Goal: Check status: Check status

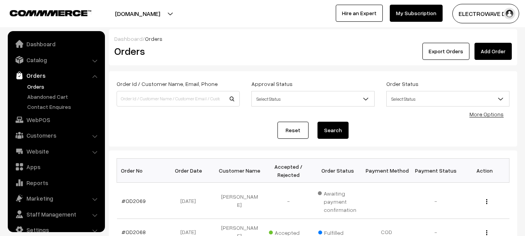
scroll to position [12, 0]
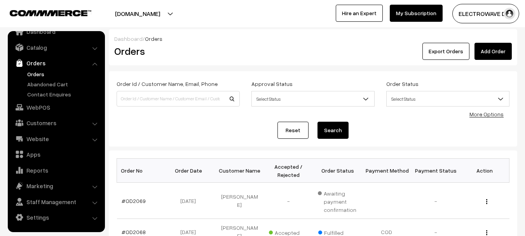
click at [157, 11] on button "[DOMAIN_NAME]" at bounding box center [138, 13] width 100 height 19
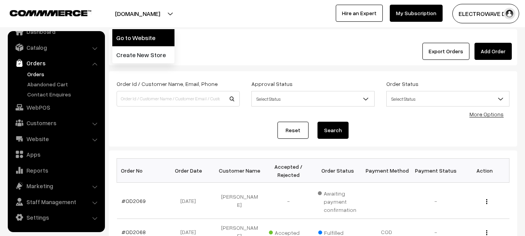
click at [149, 37] on link "Go to Website" at bounding box center [143, 37] width 62 height 17
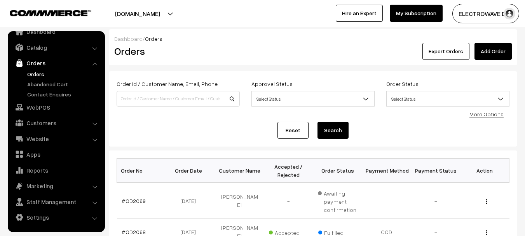
click at [44, 75] on link "Orders" at bounding box center [63, 74] width 77 height 8
click at [199, 99] on input at bounding box center [178, 99] width 123 height 16
type input "9870217766"
click at [318, 122] on button "Search" at bounding box center [333, 130] width 31 height 17
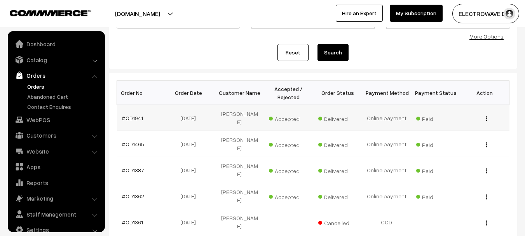
scroll to position [12, 0]
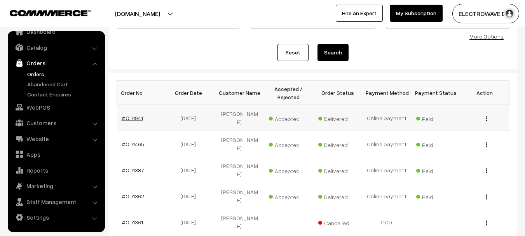
click at [135, 116] on link "#OD1941" at bounding box center [132, 118] width 21 height 7
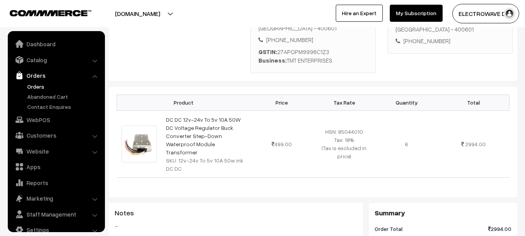
scroll to position [12, 0]
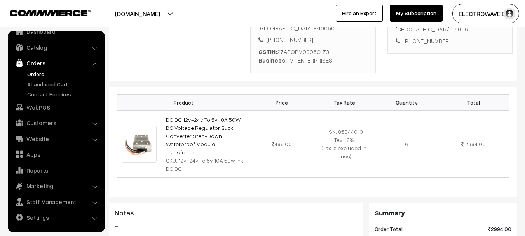
click at [35, 70] on link "Orders" at bounding box center [63, 74] width 77 height 8
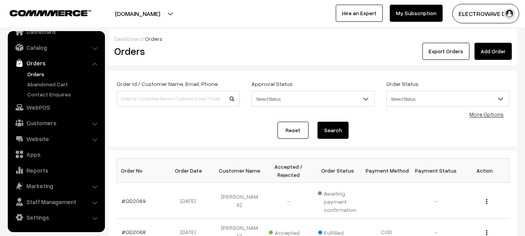
click at [36, 74] on link "Orders" at bounding box center [63, 74] width 77 height 8
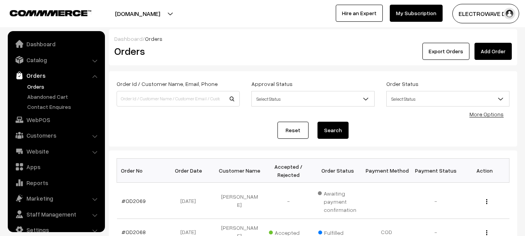
scroll to position [12, 0]
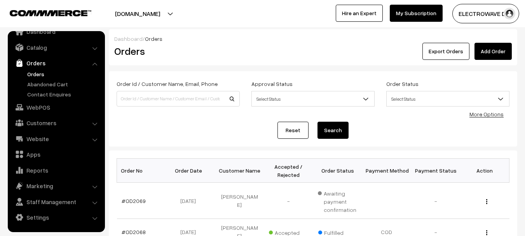
drag, startPoint x: 160, startPoint y: 7, endPoint x: 159, endPoint y: 18, distance: 10.9
click at [160, 8] on button "[DOMAIN_NAME]" at bounding box center [138, 13] width 100 height 19
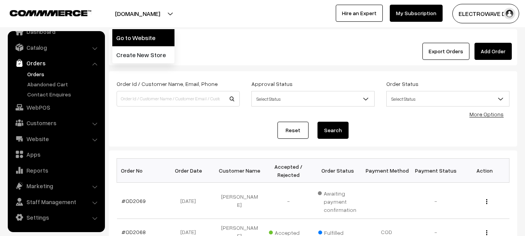
click at [152, 37] on link "Go to Website" at bounding box center [143, 37] width 62 height 17
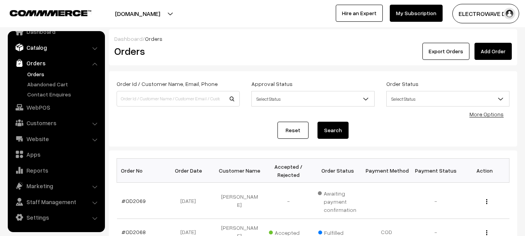
click at [53, 51] on link "Catalog" at bounding box center [56, 47] width 93 height 14
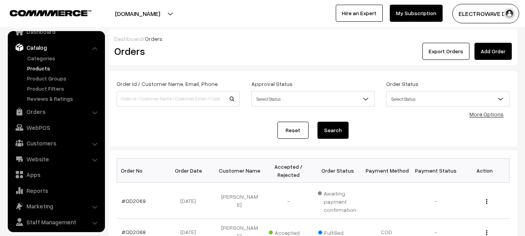
click at [46, 70] on link "Products" at bounding box center [63, 68] width 77 height 8
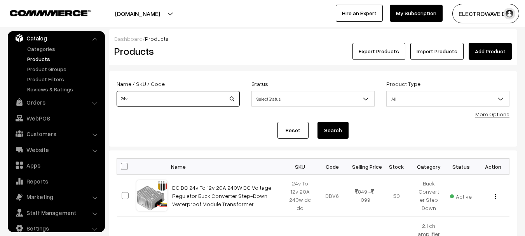
click at [180, 100] on input "24v" at bounding box center [178, 99] width 123 height 16
type input "24v 1ch"
click at [318, 122] on button "Search" at bounding box center [333, 130] width 31 height 17
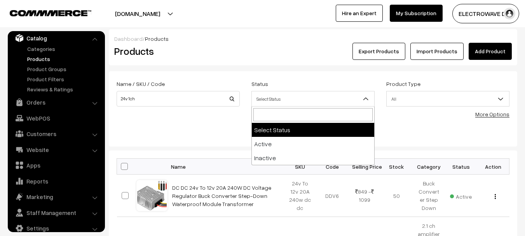
click at [299, 99] on span "Select Status" at bounding box center [313, 99] width 123 height 14
click at [404, 102] on span "All" at bounding box center [448, 99] width 123 height 14
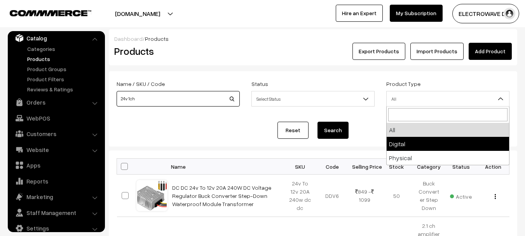
click at [212, 102] on input "24v 1ch" at bounding box center [178, 99] width 123 height 16
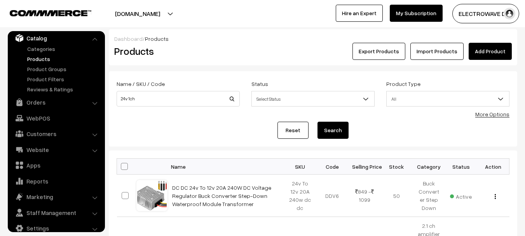
click at [492, 114] on link "More Options" at bounding box center [493, 114] width 34 height 7
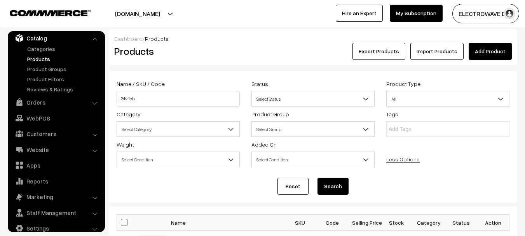
click at [214, 130] on span "Select Category" at bounding box center [178, 130] width 123 height 14
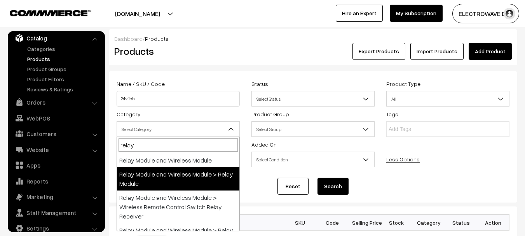
type input "relay"
select select "76"
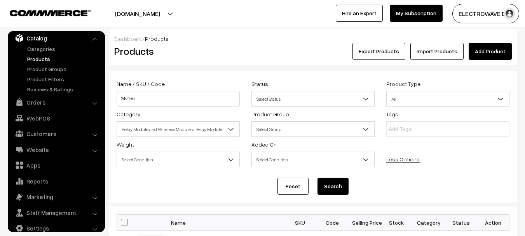
click at [331, 181] on button "Search" at bounding box center [333, 186] width 31 height 17
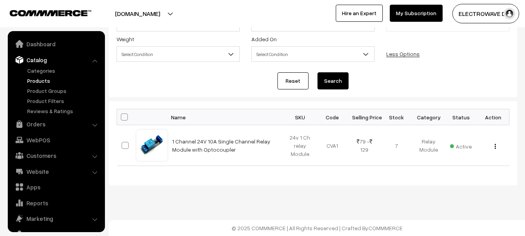
scroll to position [22, 0]
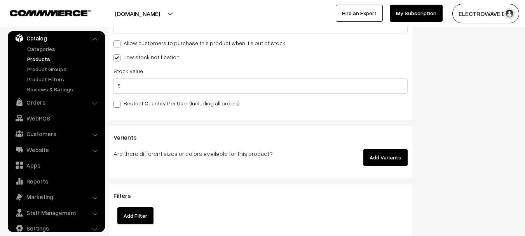
scroll to position [1033, 0]
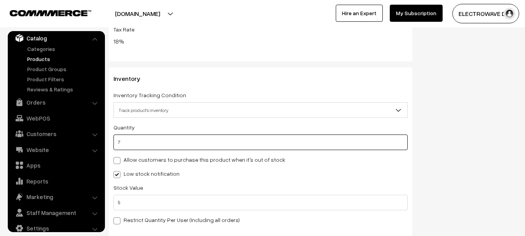
drag, startPoint x: 118, startPoint y: 146, endPoint x: 105, endPoint y: 146, distance: 12.5
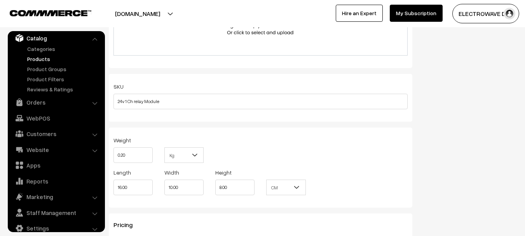
scroll to position [0, 0]
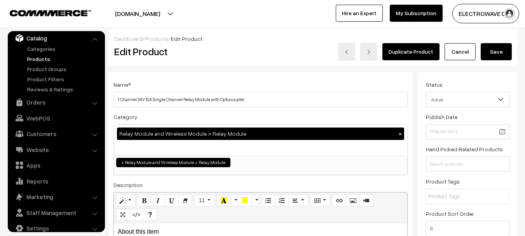
type input "0"
click at [508, 59] on button "Save" at bounding box center [496, 51] width 31 height 17
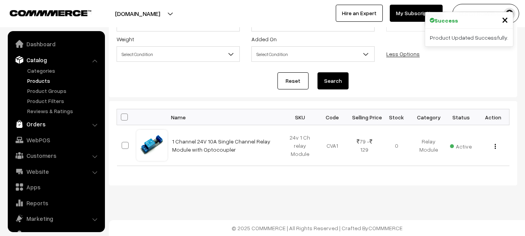
click at [30, 125] on link "Orders" at bounding box center [56, 124] width 93 height 14
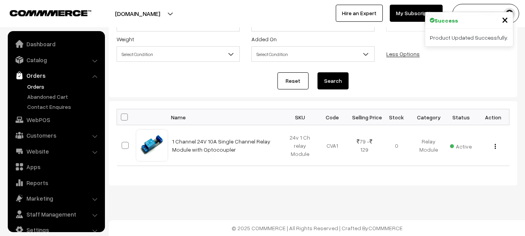
click at [43, 88] on link "Orders" at bounding box center [63, 86] width 77 height 8
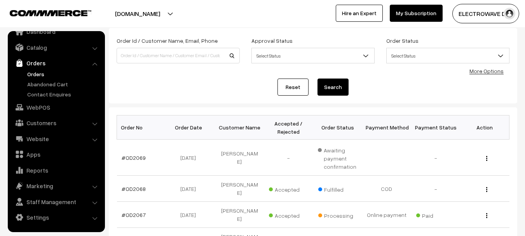
scroll to position [39, 0]
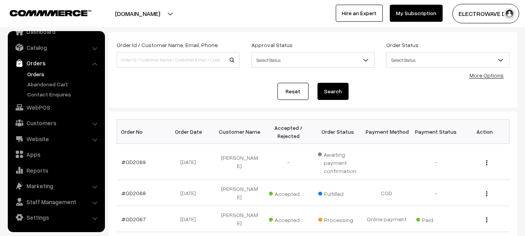
click at [33, 75] on link "Orders" at bounding box center [63, 74] width 77 height 8
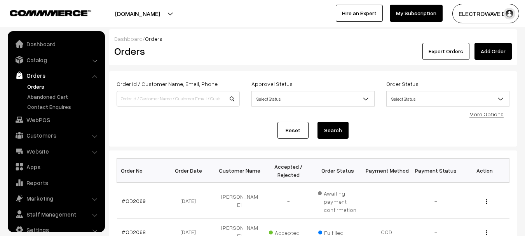
scroll to position [12, 0]
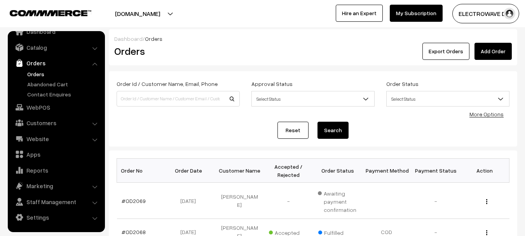
drag, startPoint x: 153, startPoint y: 18, endPoint x: 146, endPoint y: 26, distance: 10.8
click at [146, 26] on div "dhruvpro.com Go to Website Create New Store ELECTROWAVE DE… My Profile Refer & …" at bounding box center [262, 13] width 525 height 27
click at [166, 13] on button "[DOMAIN_NAME]" at bounding box center [138, 13] width 100 height 19
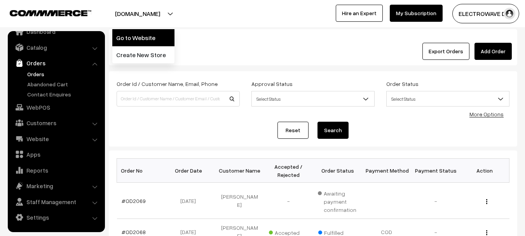
click at [143, 38] on link "Go to Website" at bounding box center [143, 37] width 62 height 17
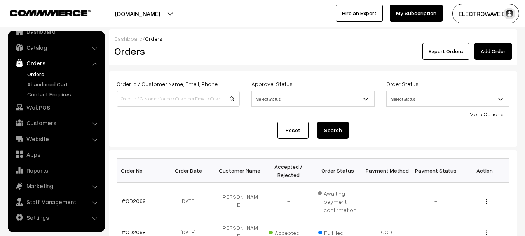
click at [35, 71] on link "Orders" at bounding box center [63, 74] width 77 height 8
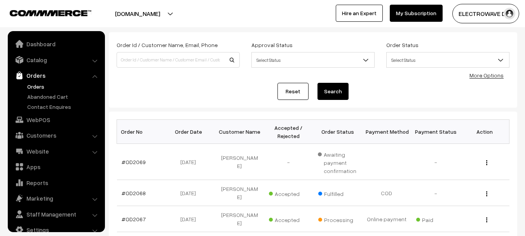
scroll to position [12, 0]
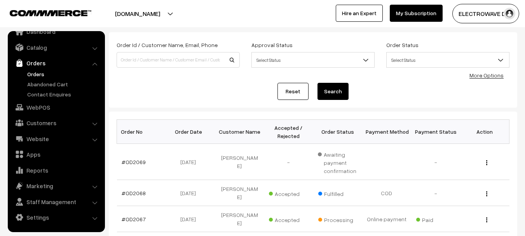
click at [44, 73] on link "Orders" at bounding box center [63, 74] width 77 height 8
